Goal: Task Accomplishment & Management: Use online tool/utility

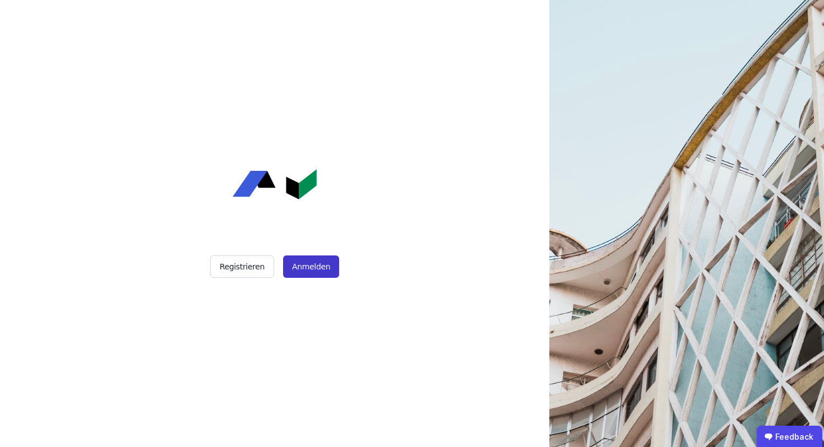
click at [308, 263] on button "Anmelden" at bounding box center [311, 267] width 56 height 22
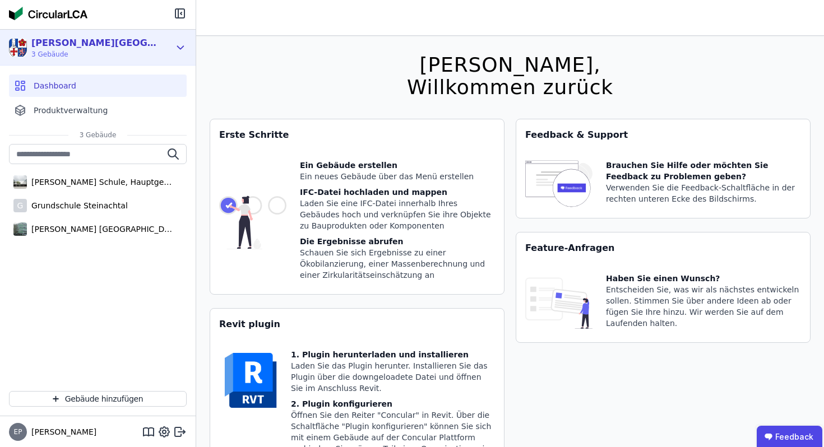
click at [77, 44] on div "[PERSON_NAME][GEOGRAPHIC_DATA]" at bounding box center [95, 42] width 129 height 13
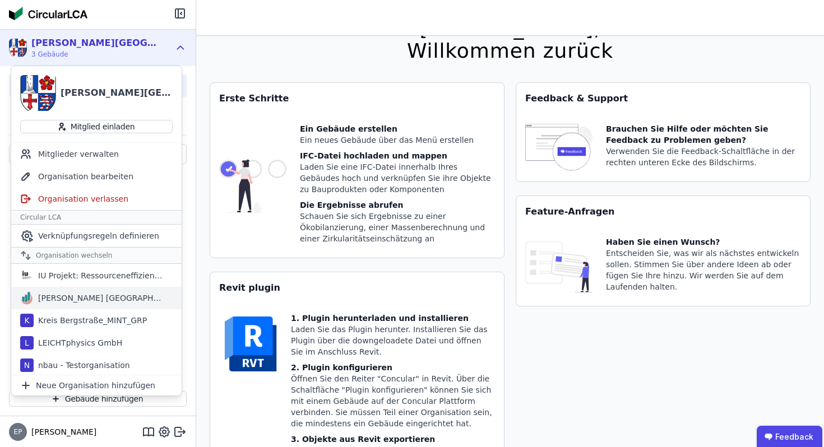
scroll to position [608, 0]
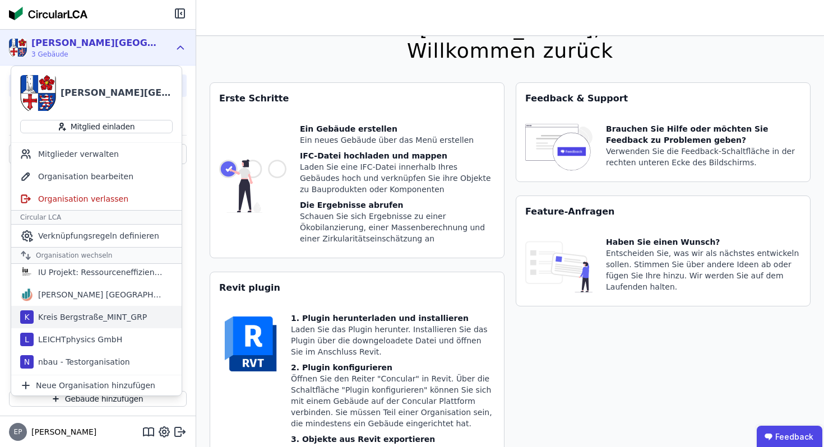
click at [62, 313] on div "Kreis Bergstraße_MINT_GRP" at bounding box center [90, 317] width 113 height 11
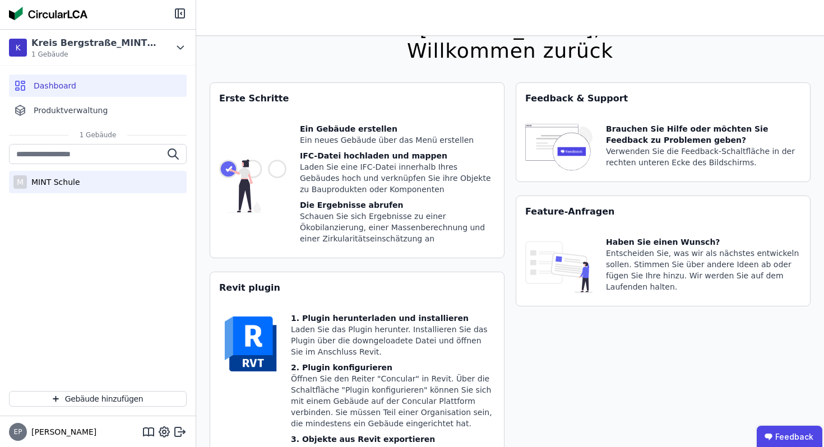
click at [52, 185] on div "MINT Schule" at bounding box center [53, 182] width 53 height 11
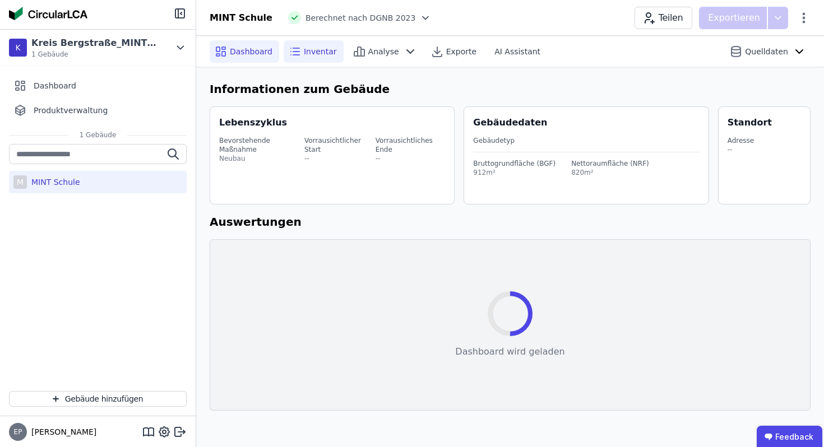
click at [313, 43] on div "Inventar" at bounding box center [314, 51] width 60 height 22
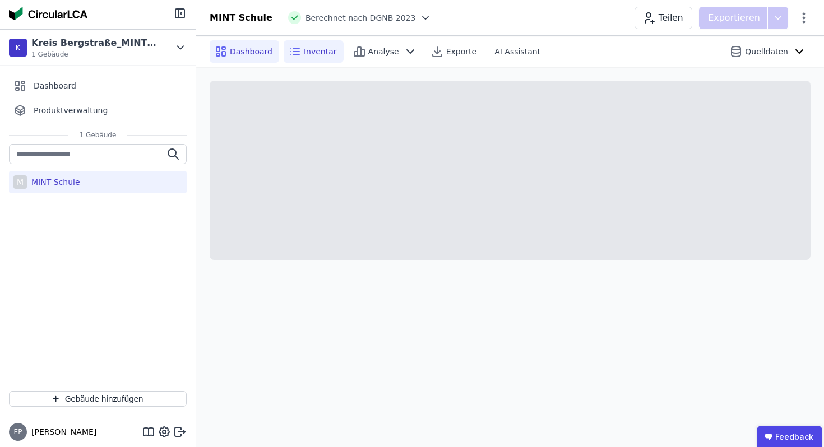
click at [244, 51] on span "Dashboard" at bounding box center [251, 51] width 43 height 11
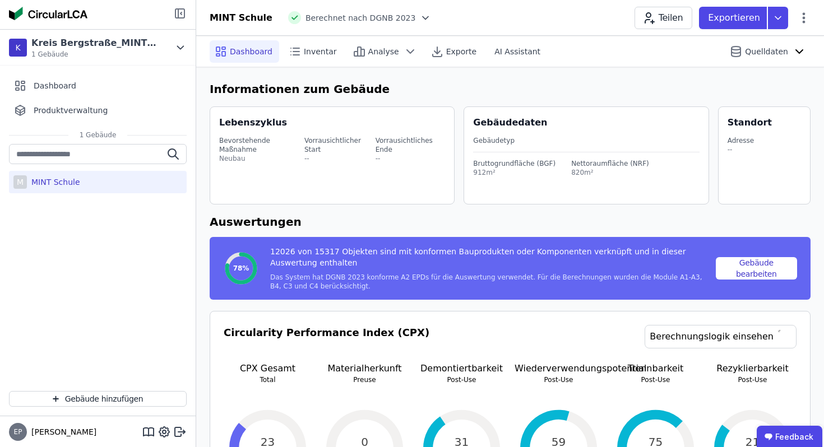
click at [179, 11] on icon at bounding box center [179, 13] width 13 height 13
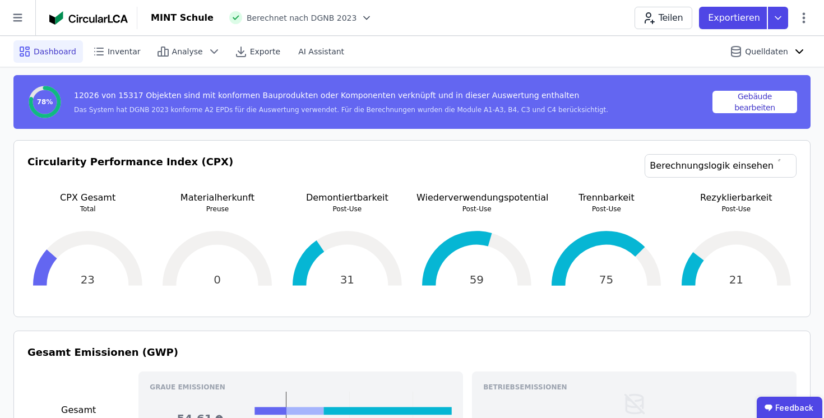
scroll to position [164, 0]
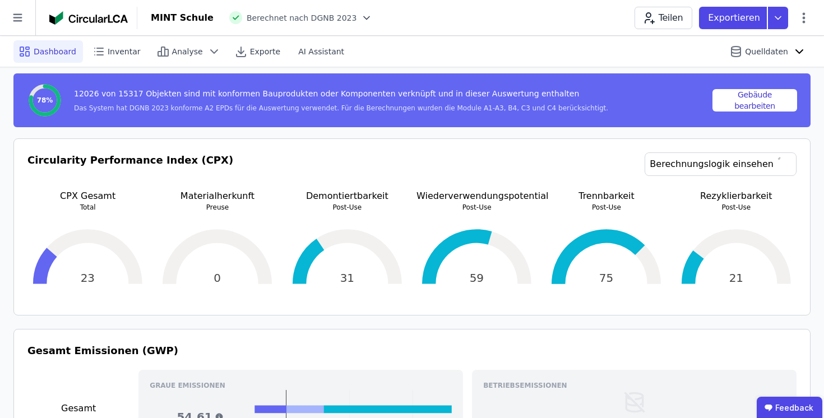
drag, startPoint x: 95, startPoint y: 280, endPoint x: 77, endPoint y: 280, distance: 17.9
click at [77, 280] on div "23" at bounding box center [87, 257] width 121 height 90
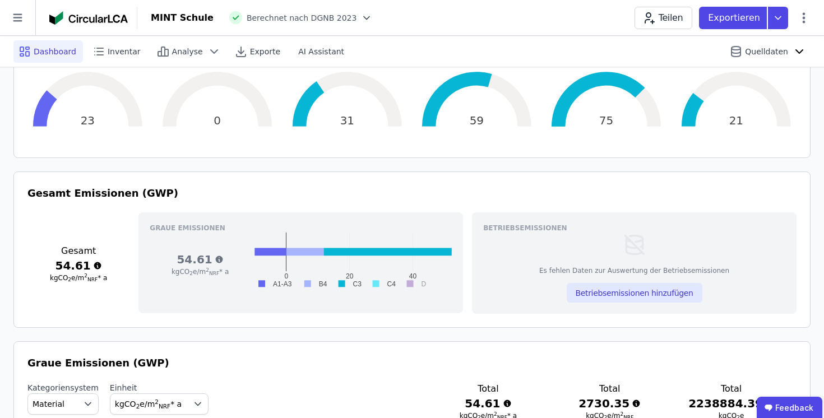
scroll to position [320, 0]
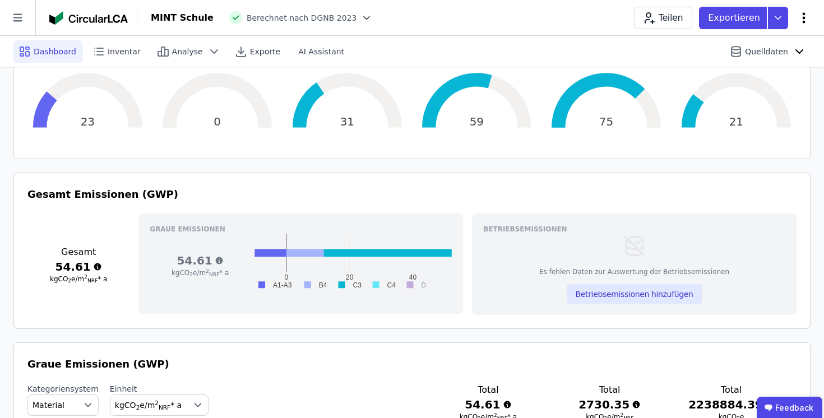
click at [809, 18] on icon at bounding box center [803, 17] width 13 height 13
click at [757, 44] on span "Gebäude bearbeiten" at bounding box center [751, 44] width 81 height 11
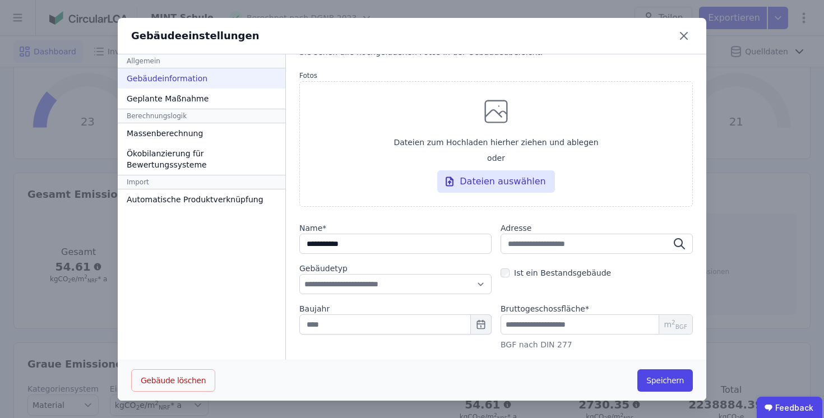
scroll to position [103, 0]
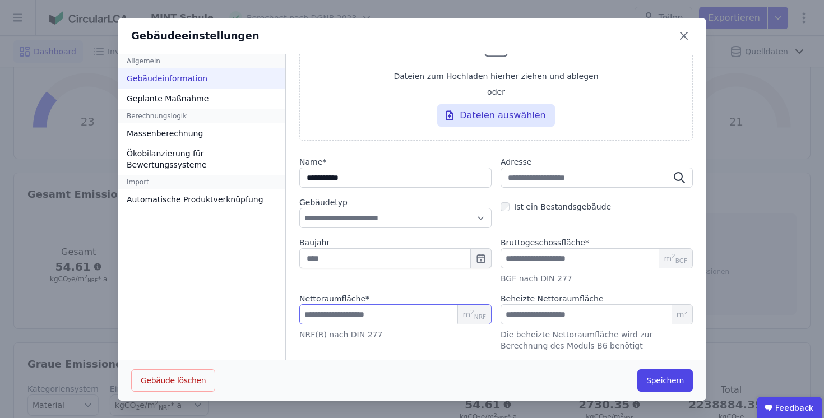
drag, startPoint x: 344, startPoint y: 313, endPoint x: 262, endPoint y: 313, distance: 82.4
click at [262, 313] on div "**********" at bounding box center [412, 227] width 589 height 346
drag, startPoint x: 553, startPoint y: 256, endPoint x: 459, endPoint y: 255, distance: 94.7
click at [459, 255] on div "Baujahr Bruttogeschossfläche * *** m 2 BGF BGF nach DIN 277" at bounding box center [496, 260] width 394 height 47
click at [345, 311] on input "***" at bounding box center [395, 314] width 192 height 20
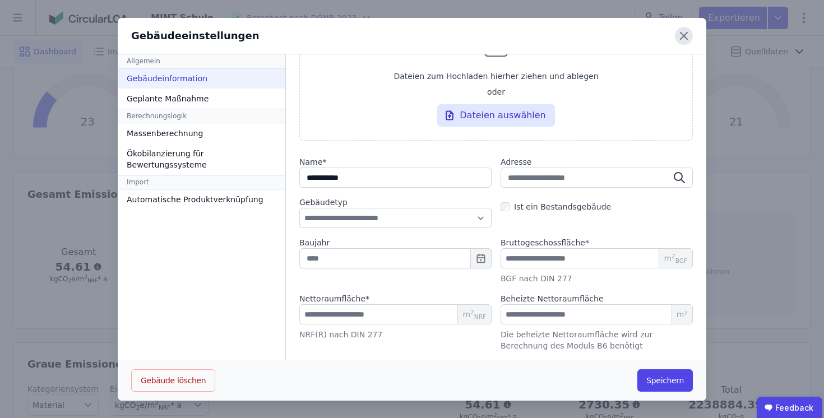
click at [687, 35] on icon at bounding box center [684, 36] width 18 height 18
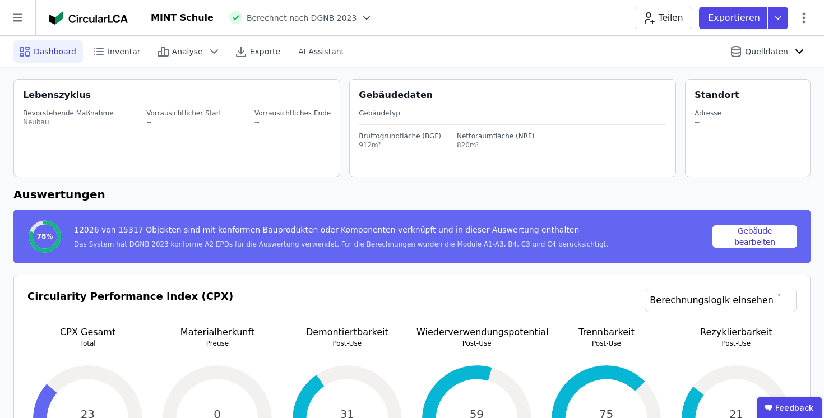
scroll to position [26, 0]
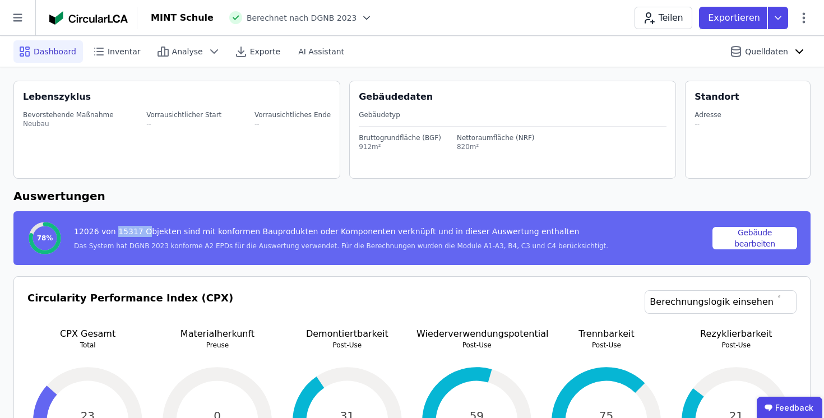
drag, startPoint x: 114, startPoint y: 232, endPoint x: 142, endPoint y: 232, distance: 28.6
click at [143, 232] on div "12026 von 15317 Objekten sind mit konformen Bauprodukten oder Komponenten verkn…" at bounding box center [341, 234] width 534 height 16
click at [136, 230] on div "12026 von 15317 Objekten sind mit konformen Bauprodukten oder Komponenten verkn…" at bounding box center [341, 234] width 534 height 16
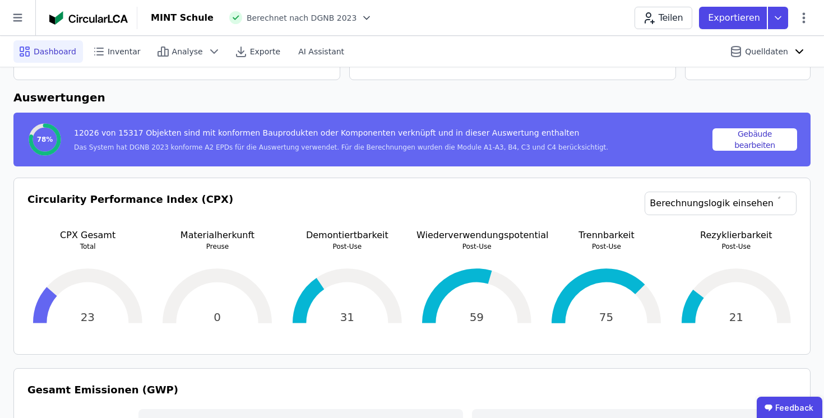
scroll to position [46, 0]
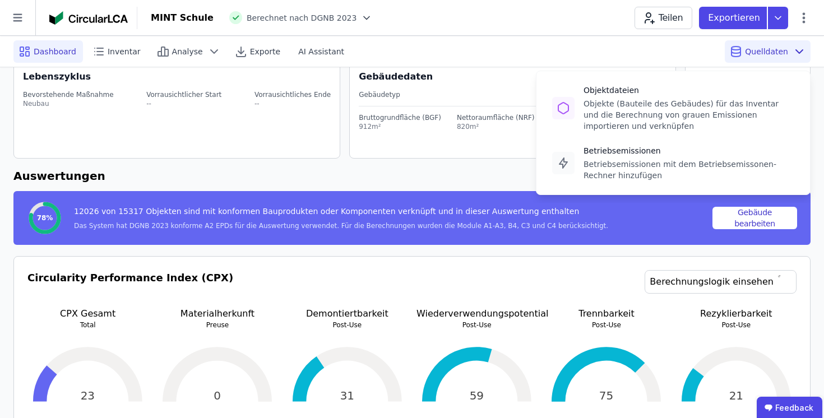
click at [771, 52] on span "Quelldaten" at bounding box center [766, 51] width 43 height 11
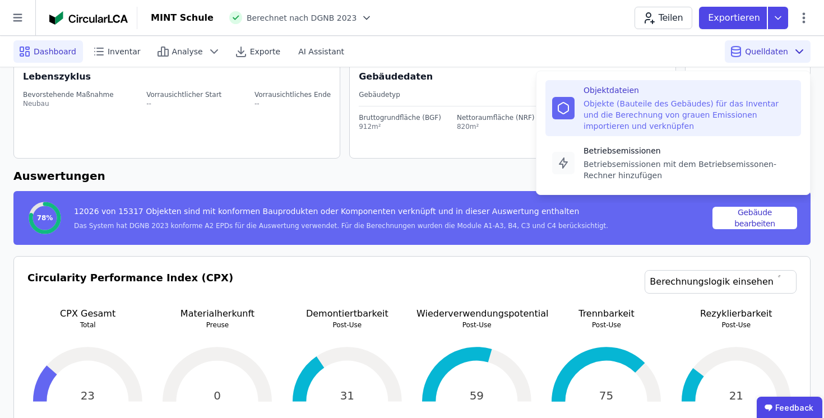
click at [613, 112] on div "Objekte (Bauteile des Gebäudes) für das Inventar und die Berechnung von grauen …" at bounding box center [689, 115] width 211 height 34
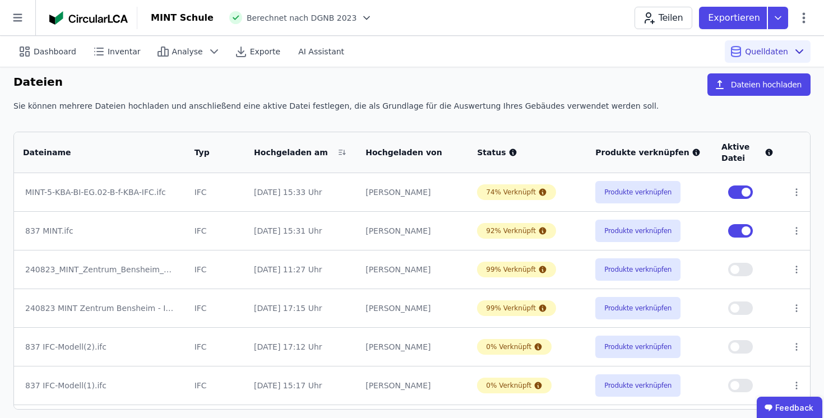
scroll to position [2, 0]
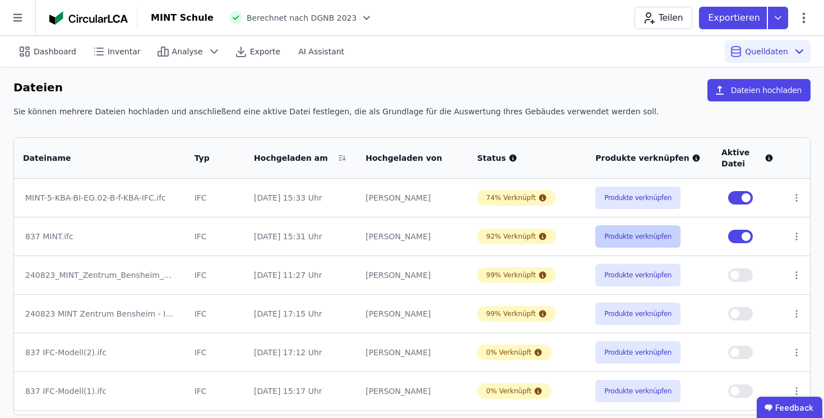
click at [643, 244] on button "Produkte verknüpfen" at bounding box center [637, 236] width 85 height 22
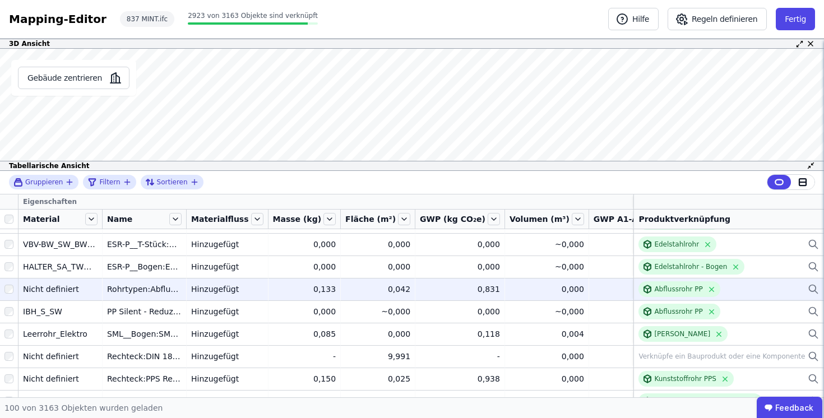
scroll to position [53, 0]
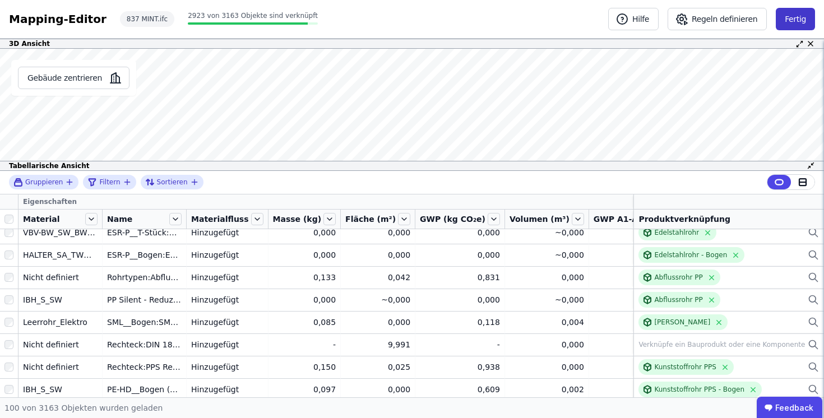
click at [798, 20] on button "Fertig" at bounding box center [795, 19] width 39 height 22
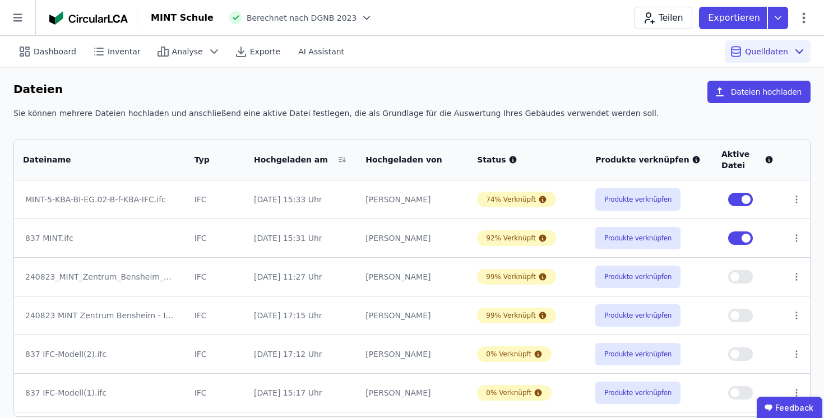
click at [739, 238] on button "button" at bounding box center [740, 238] width 25 height 13
click at [35, 54] on span "Dashboard" at bounding box center [55, 51] width 43 height 11
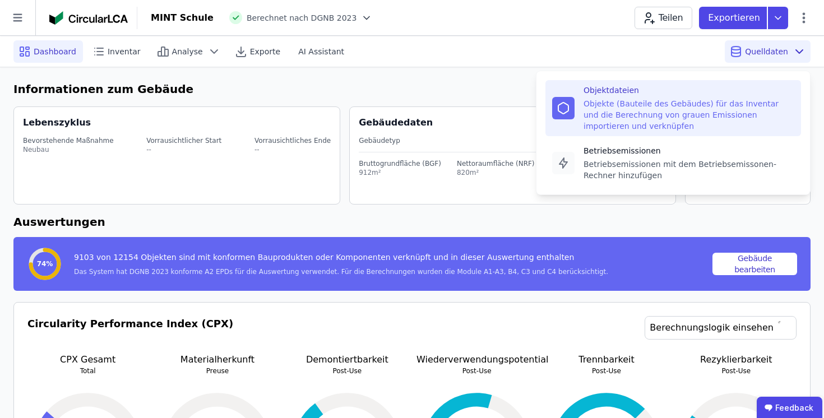
click at [675, 100] on div "Objekte (Bauteile des Gebäudes) für das Inventar und die Berechnung von grauen …" at bounding box center [689, 115] width 211 height 34
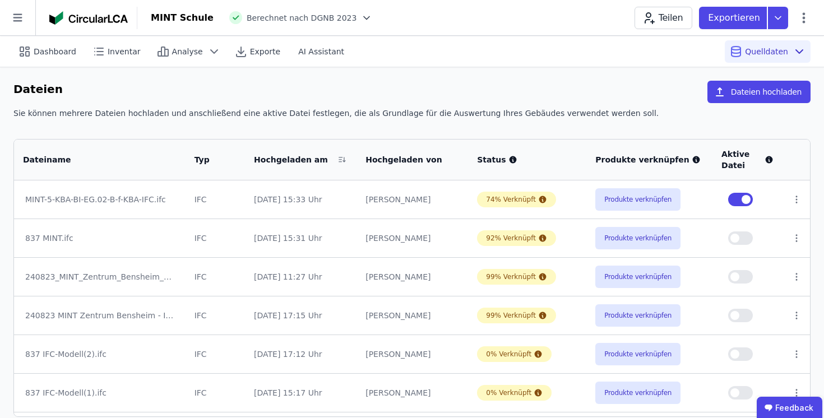
click at [739, 238] on button "button" at bounding box center [740, 238] width 25 height 13
click at [39, 48] on span "Dashboard" at bounding box center [55, 51] width 43 height 11
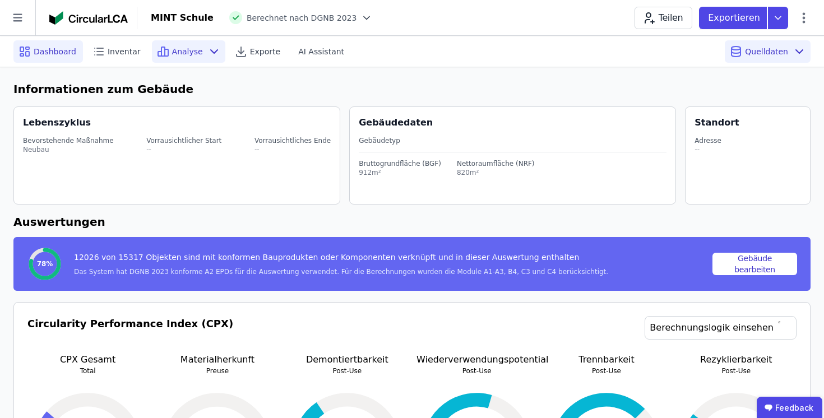
click at [192, 54] on span "Analyse" at bounding box center [187, 51] width 31 height 11
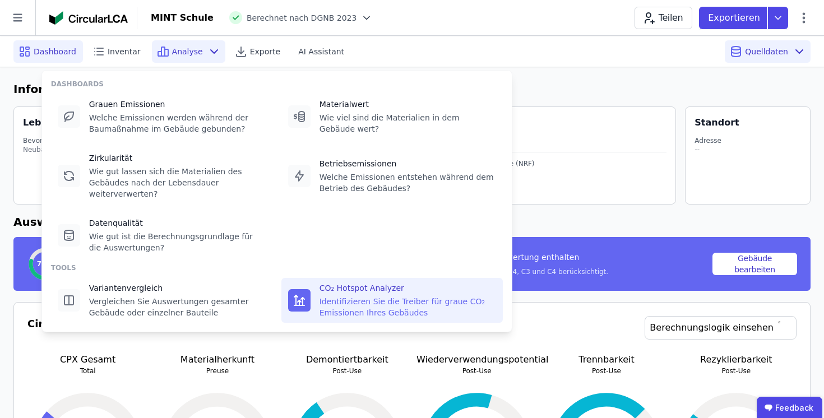
click at [364, 309] on div "Identifizieren Sie die Treiber für graue CO₂ Emissionen Ihres Gebäudes" at bounding box center [408, 307] width 177 height 22
